Goal: Navigation & Orientation: Go to known website

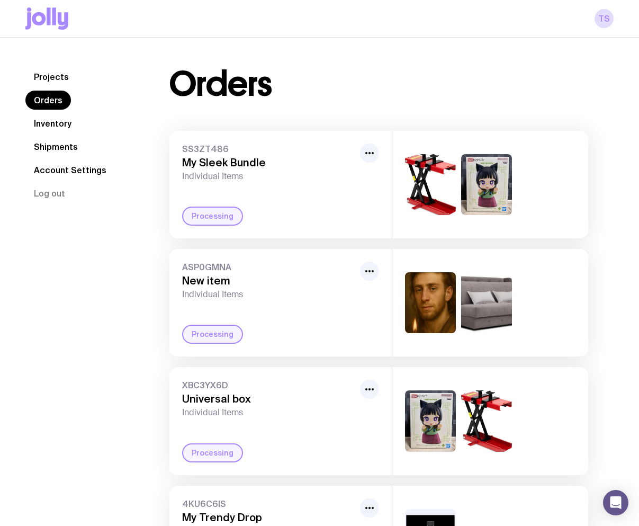
click at [47, 99] on link "Orders" at bounding box center [48, 100] width 46 height 19
click at [602, 16] on link "TS" at bounding box center [604, 18] width 19 height 19
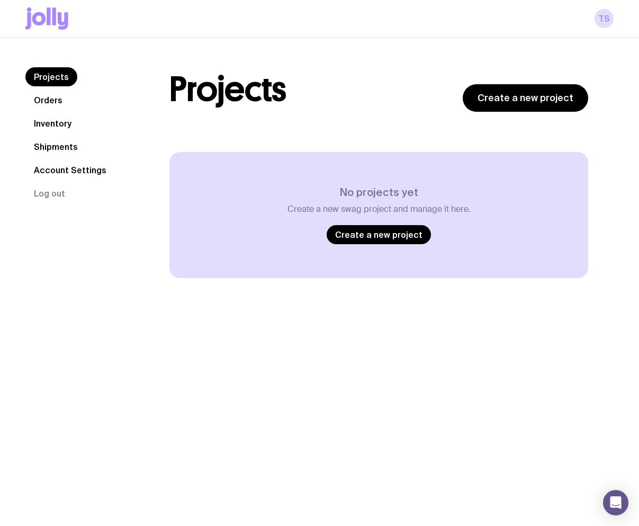
click at [61, 169] on link "Account Settings" at bounding box center [69, 169] width 89 height 19
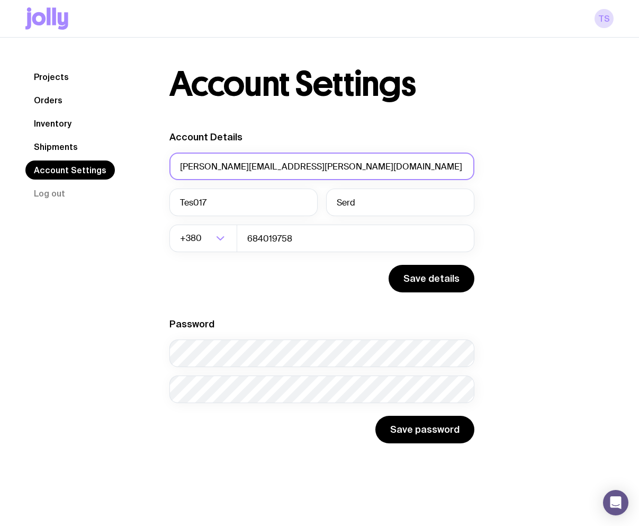
drag, startPoint x: 317, startPoint y: 167, endPoint x: 35, endPoint y: 166, distance: 282.2
click at [38, 166] on div "Projects Orders Inventory Shipments Account Settings Log out Projects Orders In…" at bounding box center [319, 255] width 588 height 376
click at [45, 195] on button "Log out" at bounding box center [49, 193] width 48 height 19
click at [49, 191] on button "Log out" at bounding box center [49, 193] width 48 height 19
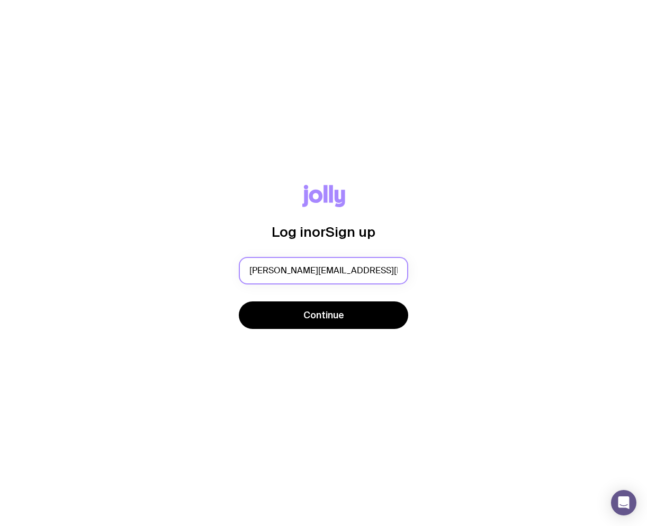
drag, startPoint x: 340, startPoint y: 270, endPoint x: 333, endPoint y: 270, distance: 6.9
click at [333, 270] on input "eugene.serdiuk+per011@uinno.io" at bounding box center [323, 271] width 169 height 28
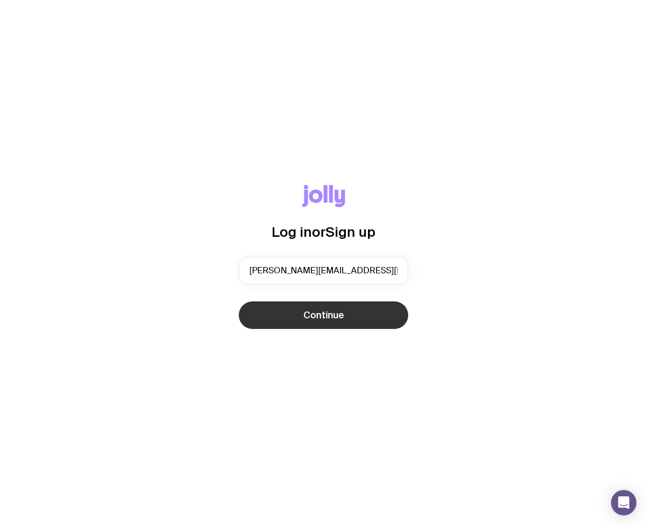
type input "eugene.serdiuk+per017@uinno.io"
click at [319, 318] on span "Continue" at bounding box center [323, 315] width 41 height 13
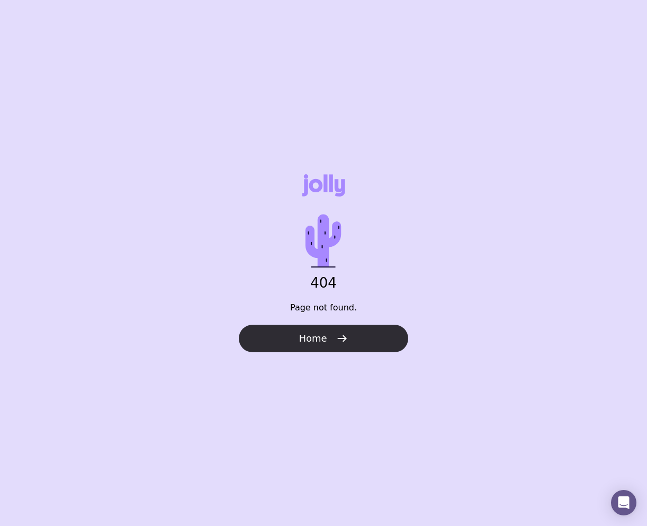
click at [324, 340] on span "Home" at bounding box center [313, 338] width 28 height 13
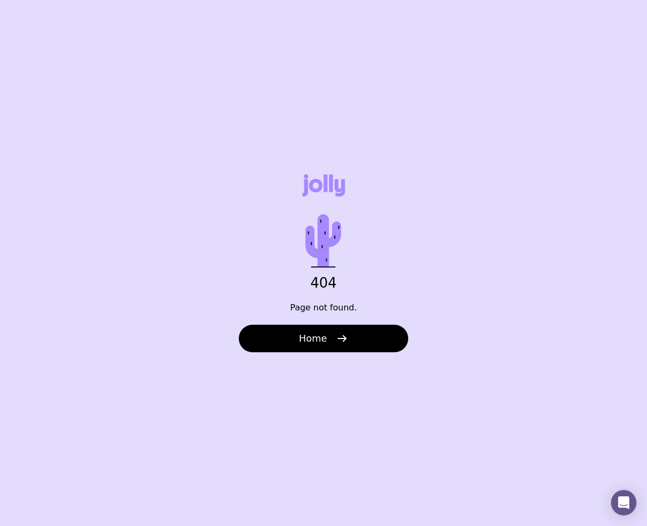
click at [419, 79] on div "404 Page not found. Home" at bounding box center [323, 263] width 647 height 526
click at [374, 111] on div "404 Page not found. Home" at bounding box center [323, 263] width 647 height 526
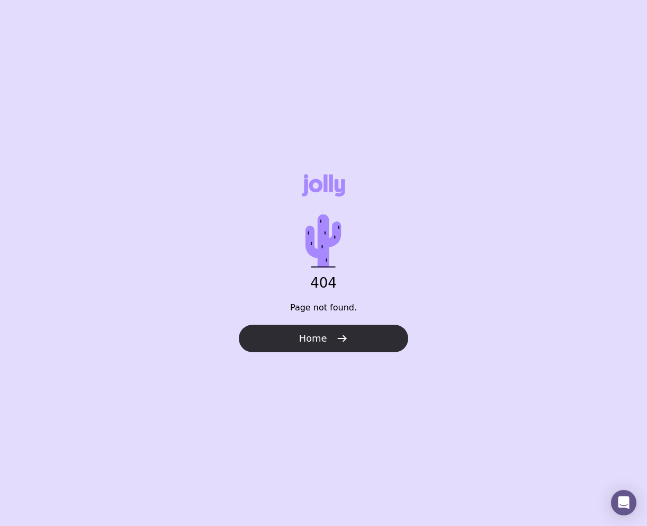
drag, startPoint x: 374, startPoint y: 111, endPoint x: 338, endPoint y: 339, distance: 231.0
click at [343, 352] on div "404 Page not found. Home" at bounding box center [323, 263] width 647 height 526
click at [338, 339] on icon "button" at bounding box center [342, 338] width 13 height 13
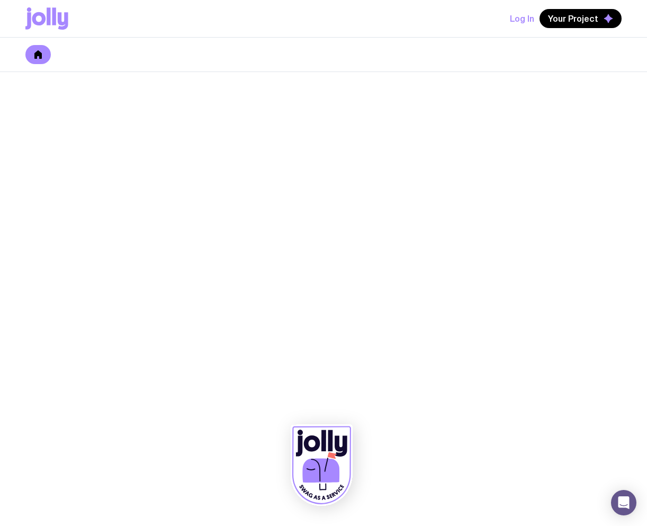
click at [39, 13] on icon at bounding box center [39, 18] width 14 height 13
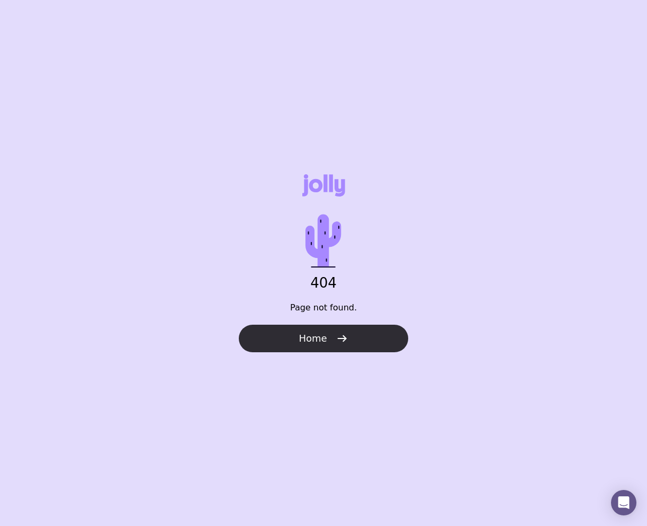
click at [326, 345] on button "Home" at bounding box center [323, 339] width 169 height 28
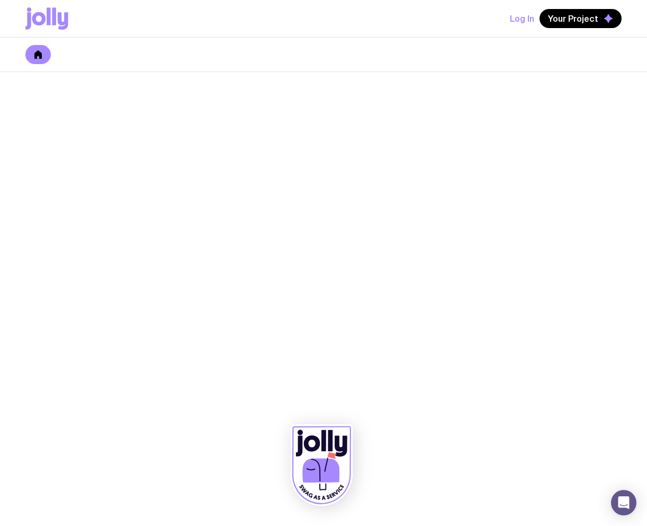
click at [518, 19] on button "Log In" at bounding box center [522, 18] width 24 height 19
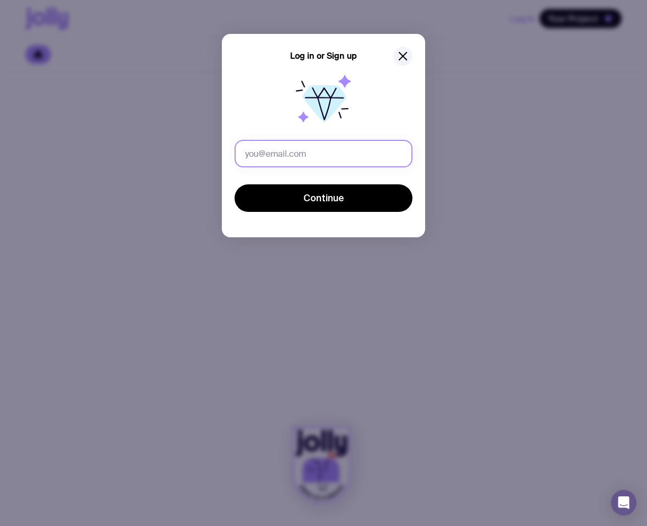
click at [273, 158] on input "text" at bounding box center [324, 154] width 178 height 28
drag, startPoint x: 337, startPoint y: 151, endPoint x: 310, endPoint y: 154, distance: 27.2
click at [310, 154] on input "eugene.serdiuk+per011@uinno.io" at bounding box center [324, 154] width 178 height 28
type input "eugene.serdiuk+ифт@uinno.io"
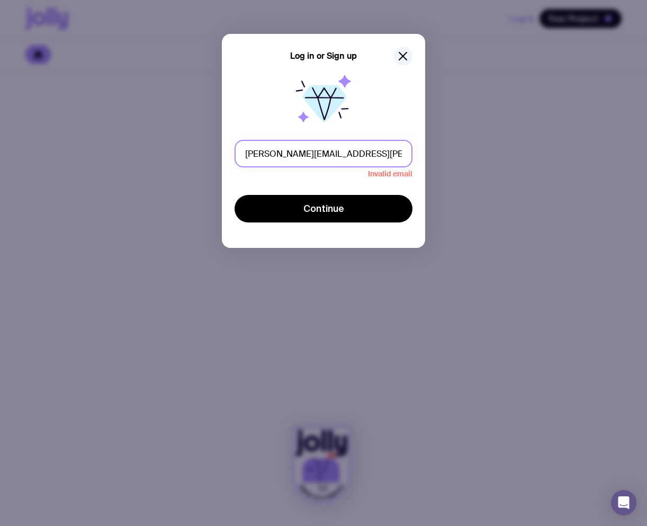
drag, startPoint x: 327, startPoint y: 151, endPoint x: 311, endPoint y: 151, distance: 16.4
click at [311, 151] on input "eugene.serdiuk+ифт@uinno.io" at bounding box center [324, 154] width 178 height 28
